Goal: Information Seeking & Learning: Find contact information

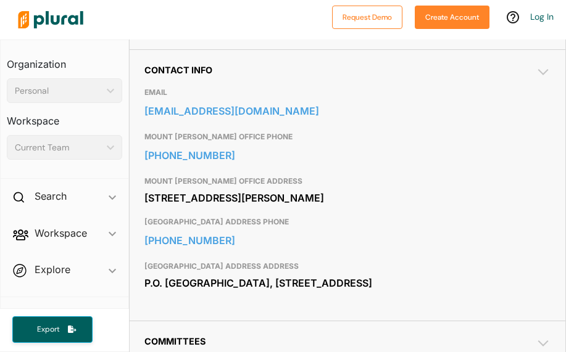
scroll to position [427, 0]
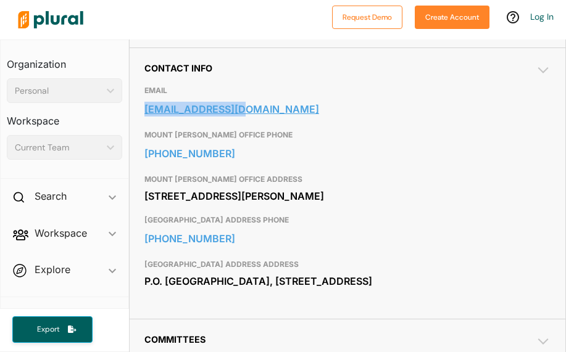
drag, startPoint x: 142, startPoint y: 105, endPoint x: 243, endPoint y: 117, distance: 101.1
click at [243, 117] on div "Contact Info EMAIL aswkatz@njleg.org MOUNT HOLLY OFFICE PHONE 609-850-2397 MOUN…" at bounding box center [347, 182] width 435 height 271
copy link "aswkatz@njleg.org"
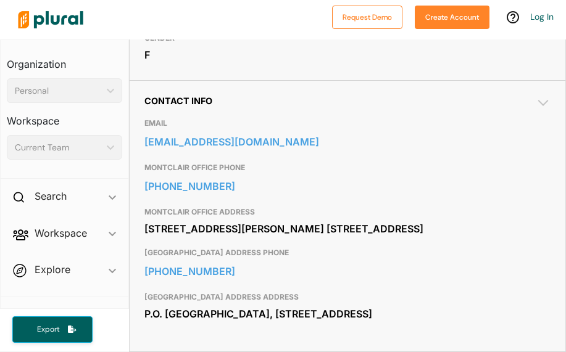
scroll to position [404, 0]
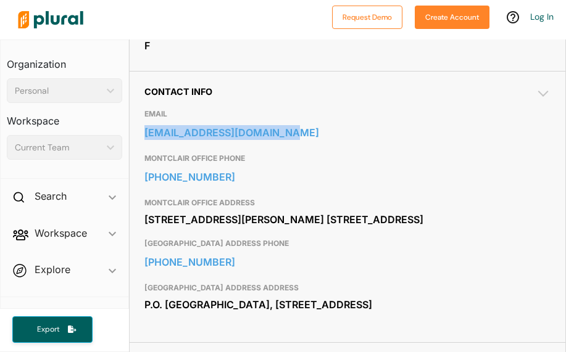
drag, startPoint x: 146, startPoint y: 130, endPoint x: 276, endPoint y: 144, distance: 130.9
click at [277, 144] on div "Contact Info EMAIL aswcollazosgill@njleg.org MONTCLAIR OFFICE PHONE 973-509-038…" at bounding box center [347, 206] width 435 height 271
copy link "aswcollazosgill@njleg.org"
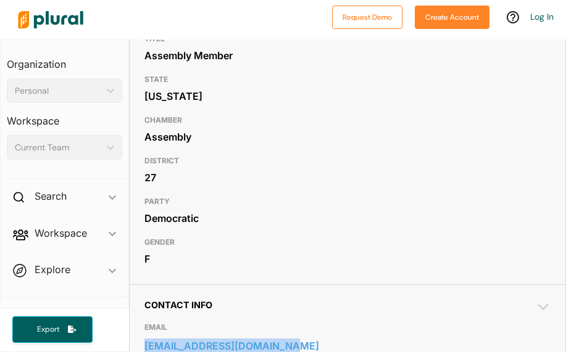
scroll to position [0, 0]
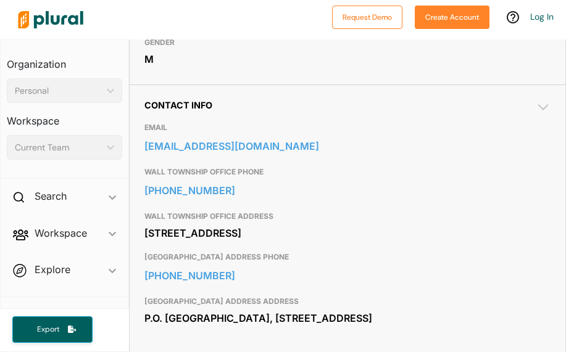
scroll to position [393, 0]
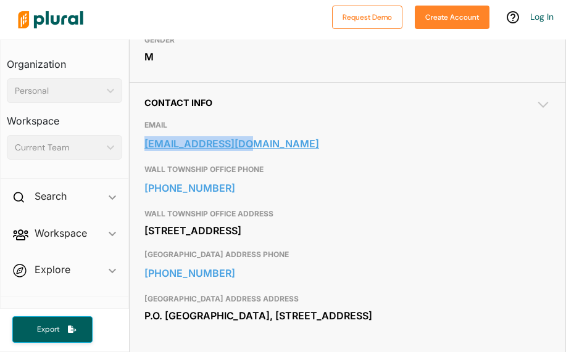
drag, startPoint x: 141, startPoint y: 141, endPoint x: 251, endPoint y: 149, distance: 110.1
click at [257, 148] on div "Contact Info EMAIL [EMAIL_ADDRESS][DOMAIN_NAME] WALL TOWNSHIP OFFICE PHONE [PHO…" at bounding box center [347, 217] width 435 height 271
copy link "[EMAIL_ADDRESS][DOMAIN_NAME]"
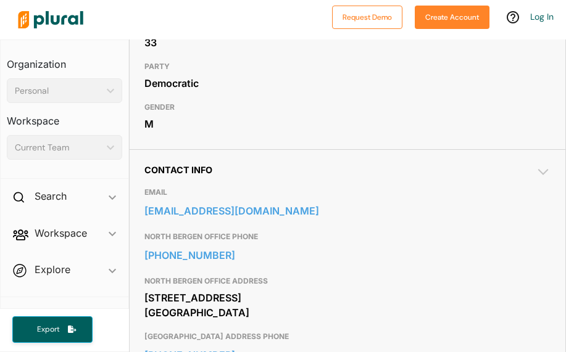
scroll to position [355, 0]
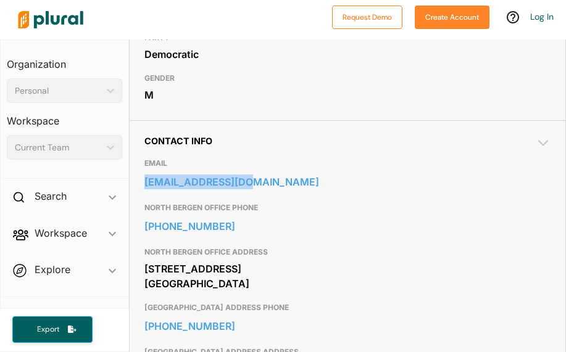
drag, startPoint x: 142, startPoint y: 178, endPoint x: 264, endPoint y: 195, distance: 123.2
click at [264, 195] on div "Contact Info EMAIL info@votejulio.com NORTH BERGEN OFFICE PHONE 201-295-0200 NO…" at bounding box center [347, 263] width 435 height 286
copy link "info@votejulio.com"
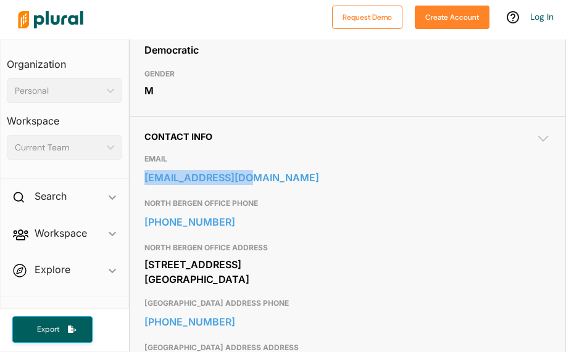
scroll to position [366, 0]
